Goal: Transaction & Acquisition: Purchase product/service

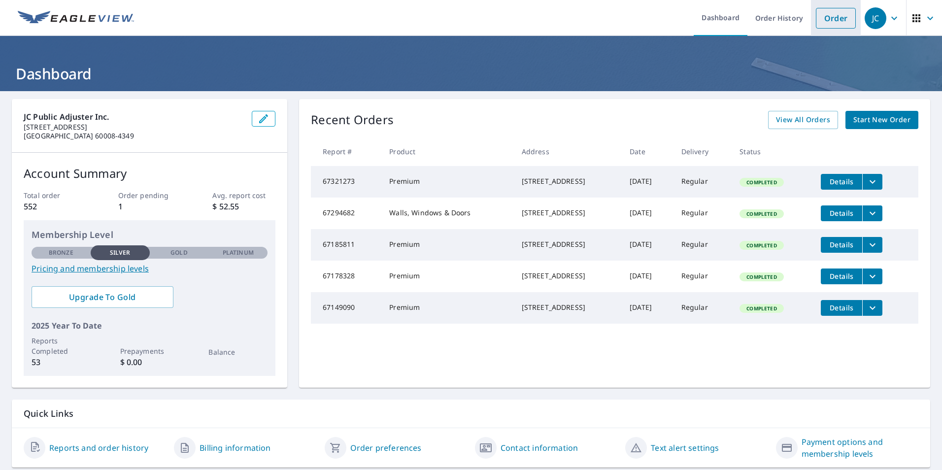
click at [845, 13] on link "Order" at bounding box center [836, 18] width 40 height 21
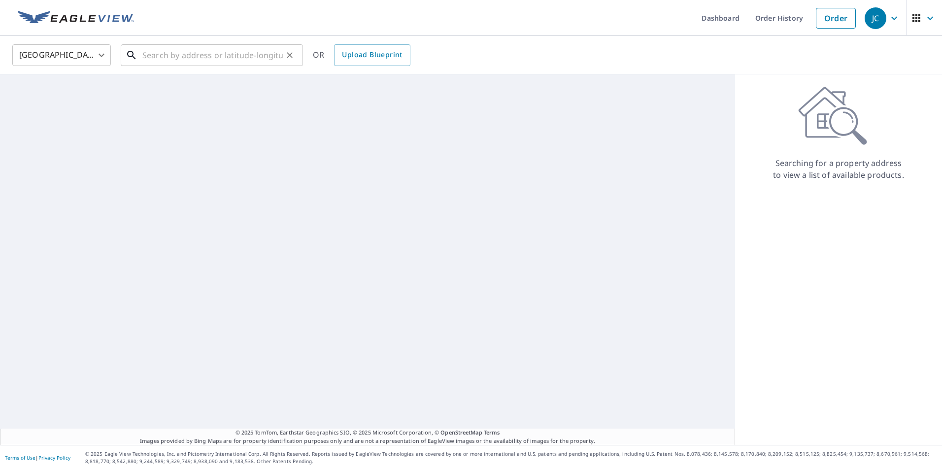
click at [266, 57] on input "text" at bounding box center [212, 55] width 140 height 28
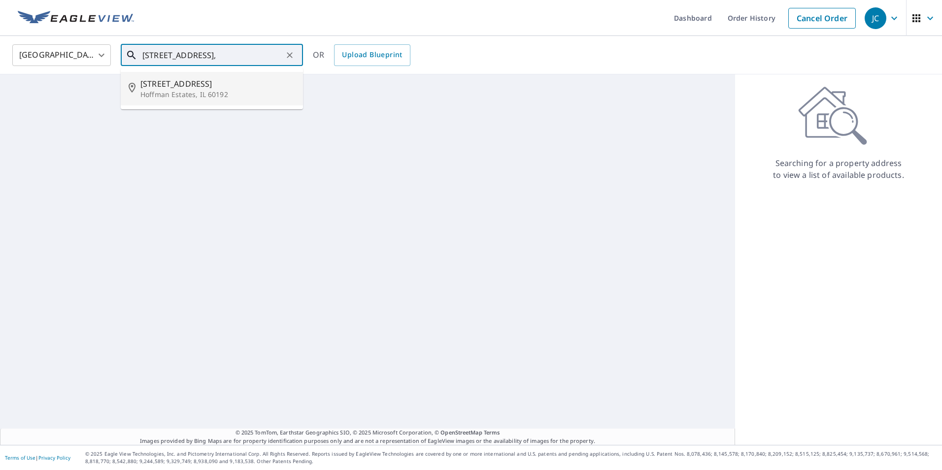
click at [238, 86] on span "[STREET_ADDRESS]" at bounding box center [217, 84] width 155 height 12
type input "[STREET_ADDRESS]"
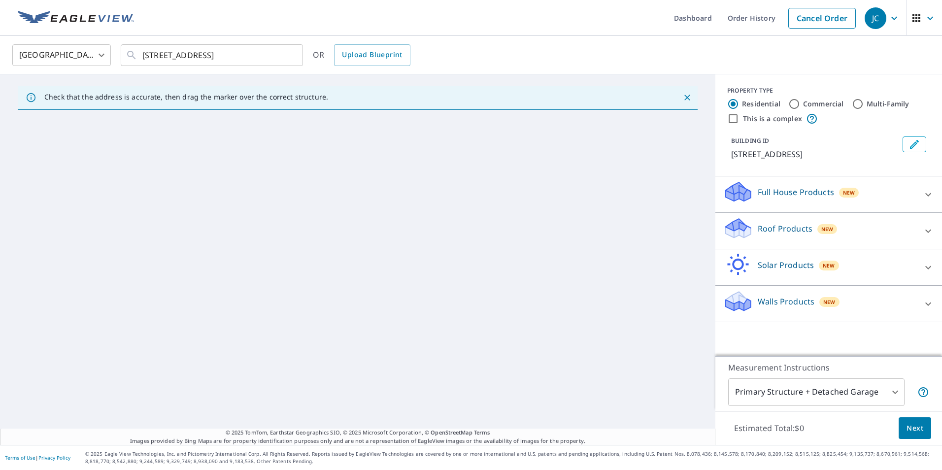
click at [784, 208] on div "Full House Products New" at bounding box center [819, 194] width 193 height 28
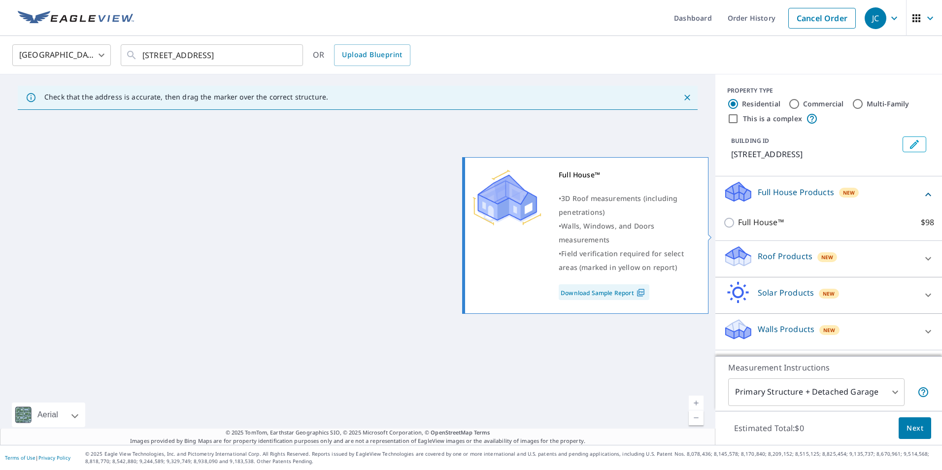
click at [746, 229] on p "Full House™" at bounding box center [761, 222] width 46 height 12
click at [738, 229] on input "Full House™ $98" at bounding box center [730, 223] width 15 height 12
checkbox input "true"
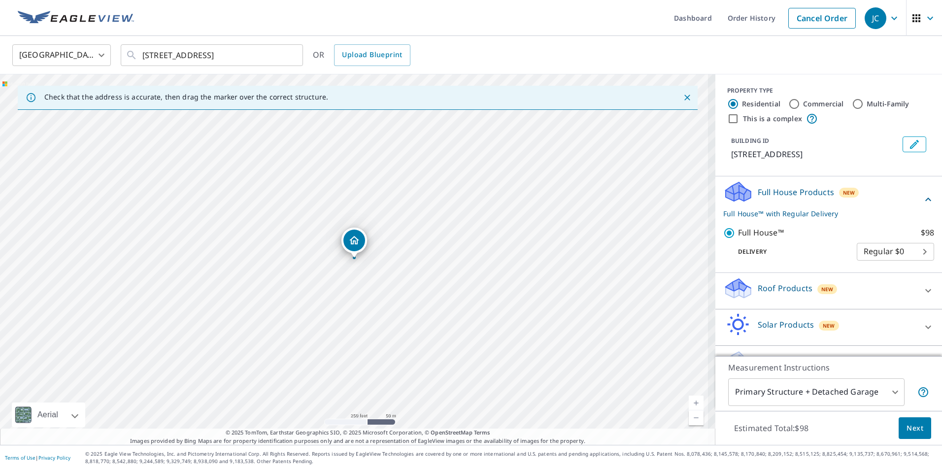
click at [906, 431] on span "Next" at bounding box center [914, 428] width 17 height 12
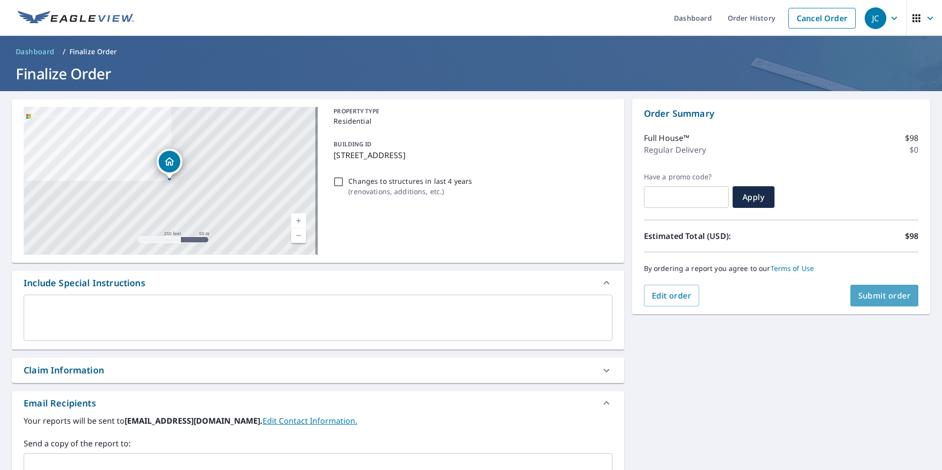
click at [856, 287] on button "Submit order" at bounding box center [884, 296] width 68 height 22
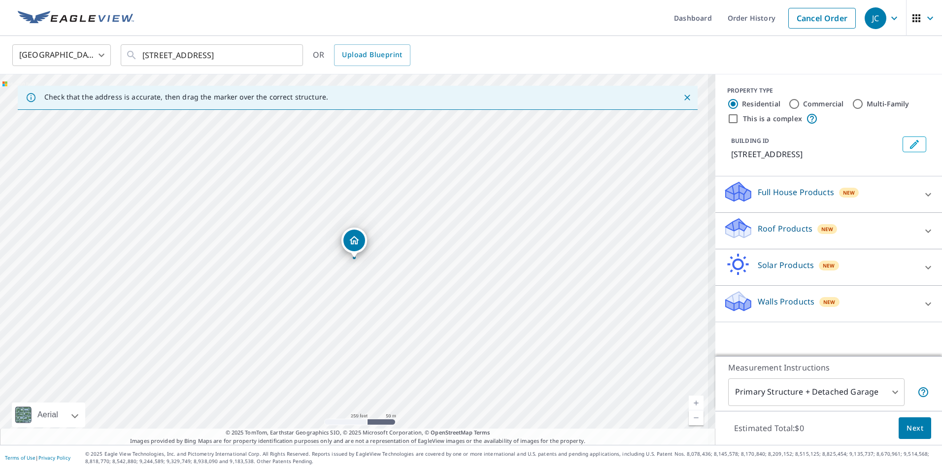
click at [351, 239] on icon "Dropped pin, building 1, Residential property, 396 N Walnut Ln Schaumburg, IL 6…" at bounding box center [354, 240] width 10 height 8
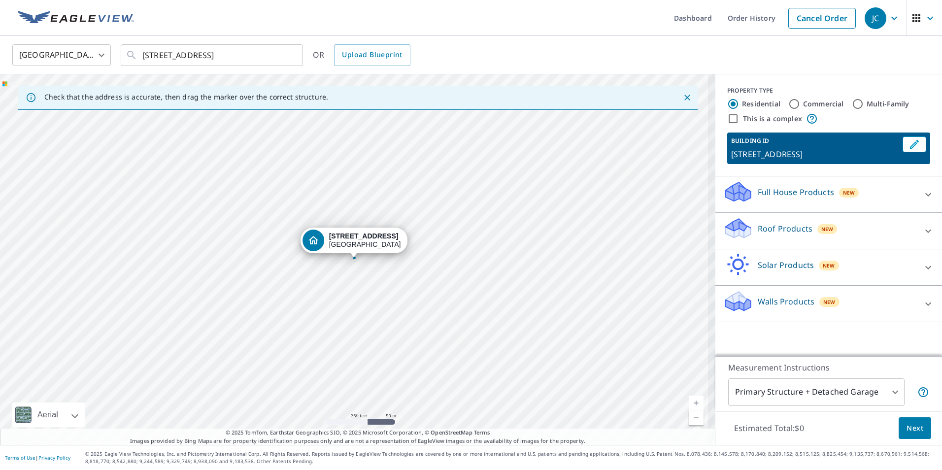
click at [351, 239] on strong "396 N Walnut Ln" at bounding box center [363, 236] width 69 height 8
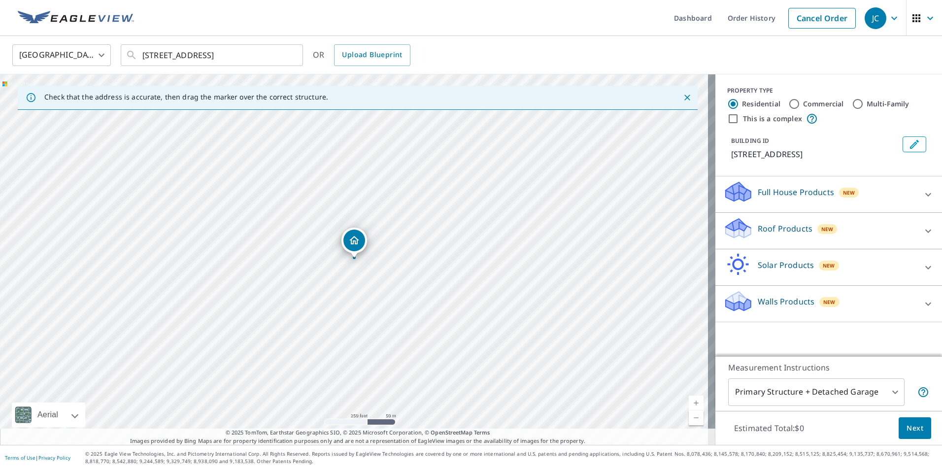
click at [823, 233] on span "New" at bounding box center [827, 229] width 12 height 8
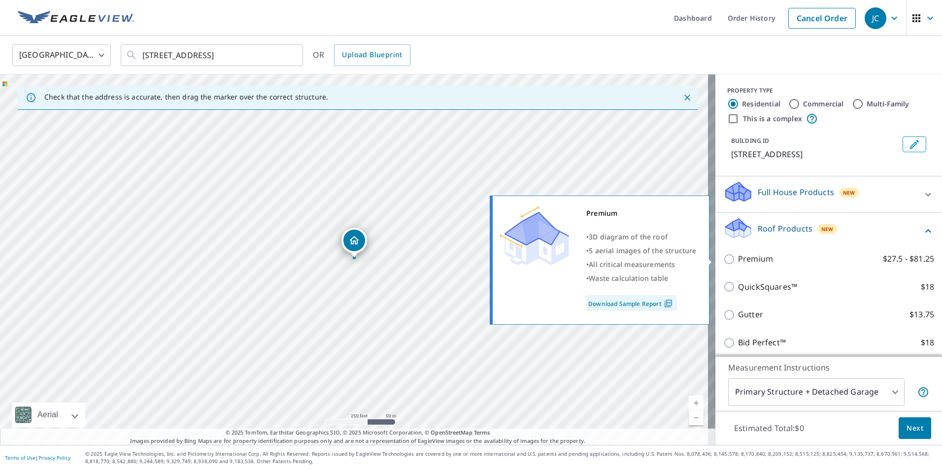
click at [738, 259] on p "Premium" at bounding box center [755, 259] width 35 height 12
click at [733, 259] on input "Premium $27.5 - $81.25" at bounding box center [730, 259] width 15 height 12
checkbox input "true"
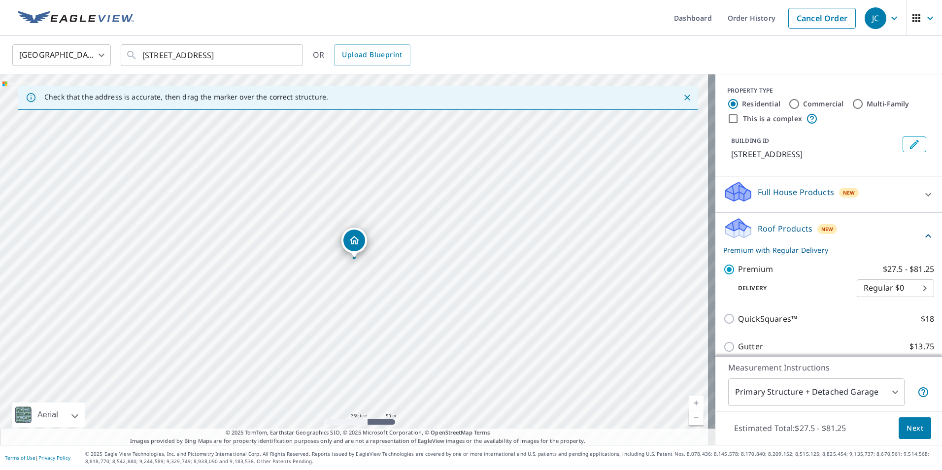
click at [906, 427] on span "Next" at bounding box center [914, 428] width 17 height 12
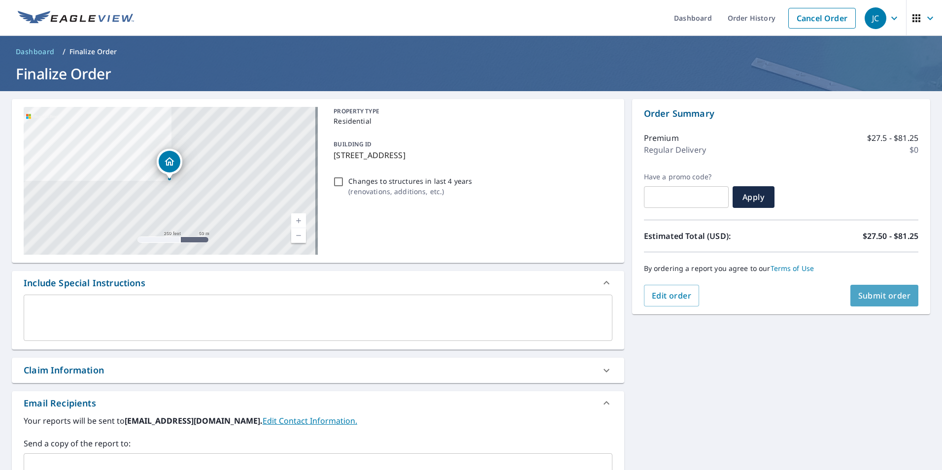
click at [891, 302] on button "Submit order" at bounding box center [884, 296] width 68 height 22
